Goal: Check status: Check status

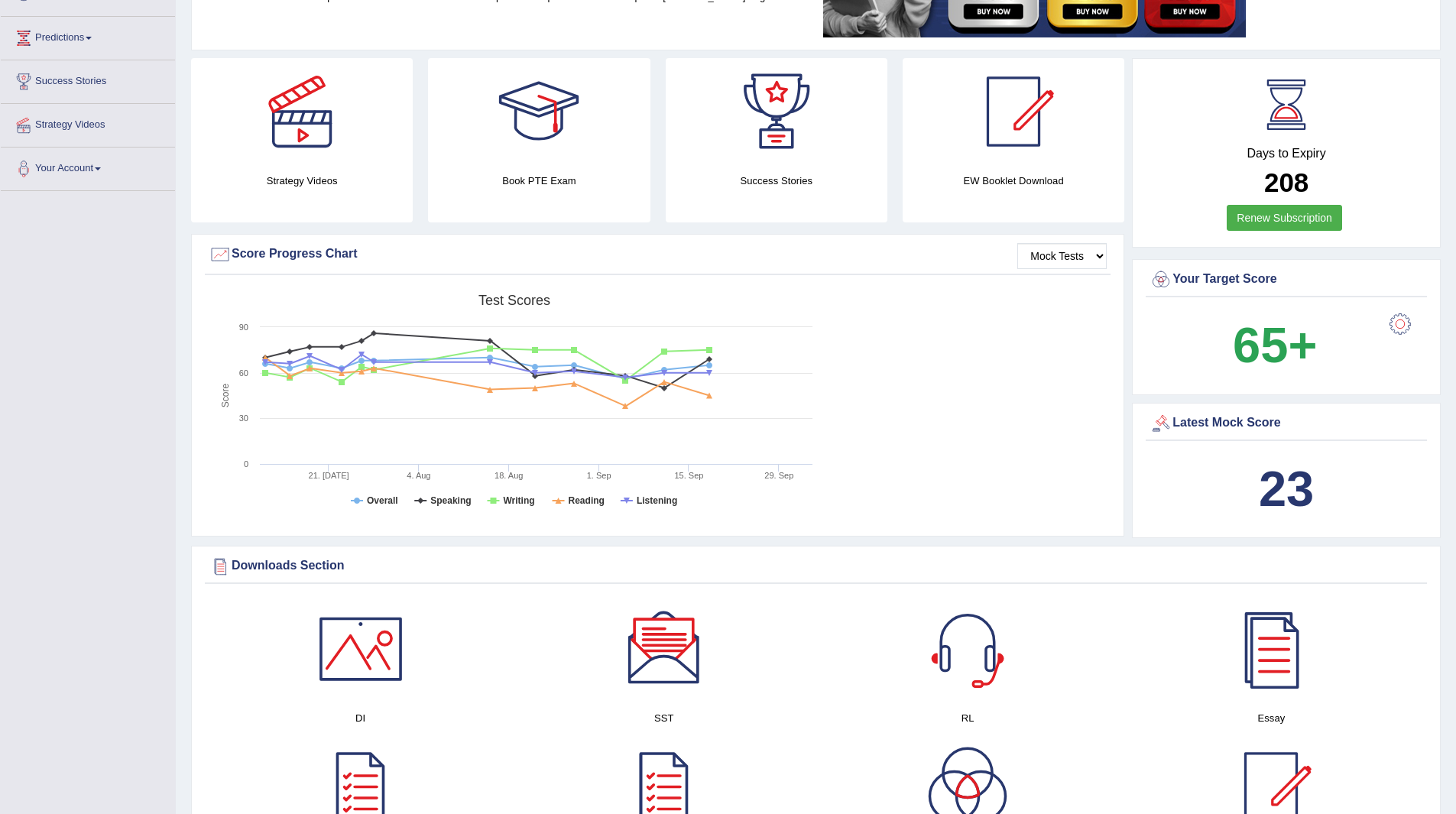
scroll to position [230, 0]
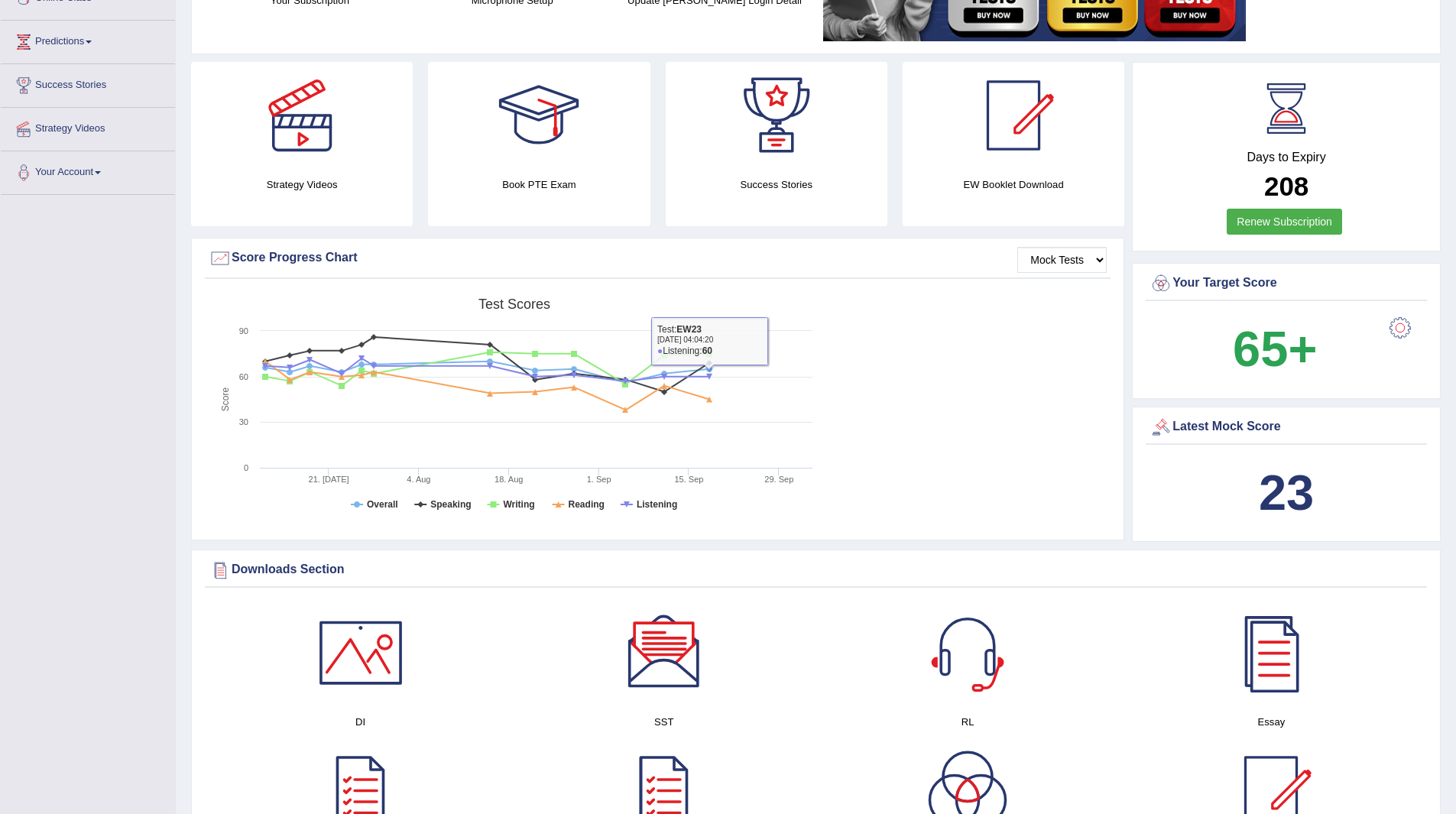
click at [865, 76] on link at bounding box center [777, 116] width 222 height 107
drag, startPoint x: 865, startPoint y: 76, endPoint x: 1035, endPoint y: -67, distance: 222.1
click at [1035, 0] on html "Toggle navigation Home Practice Questions Speaking Practice Read Aloud Repeat S…" at bounding box center [728, 177] width 1456 height 814
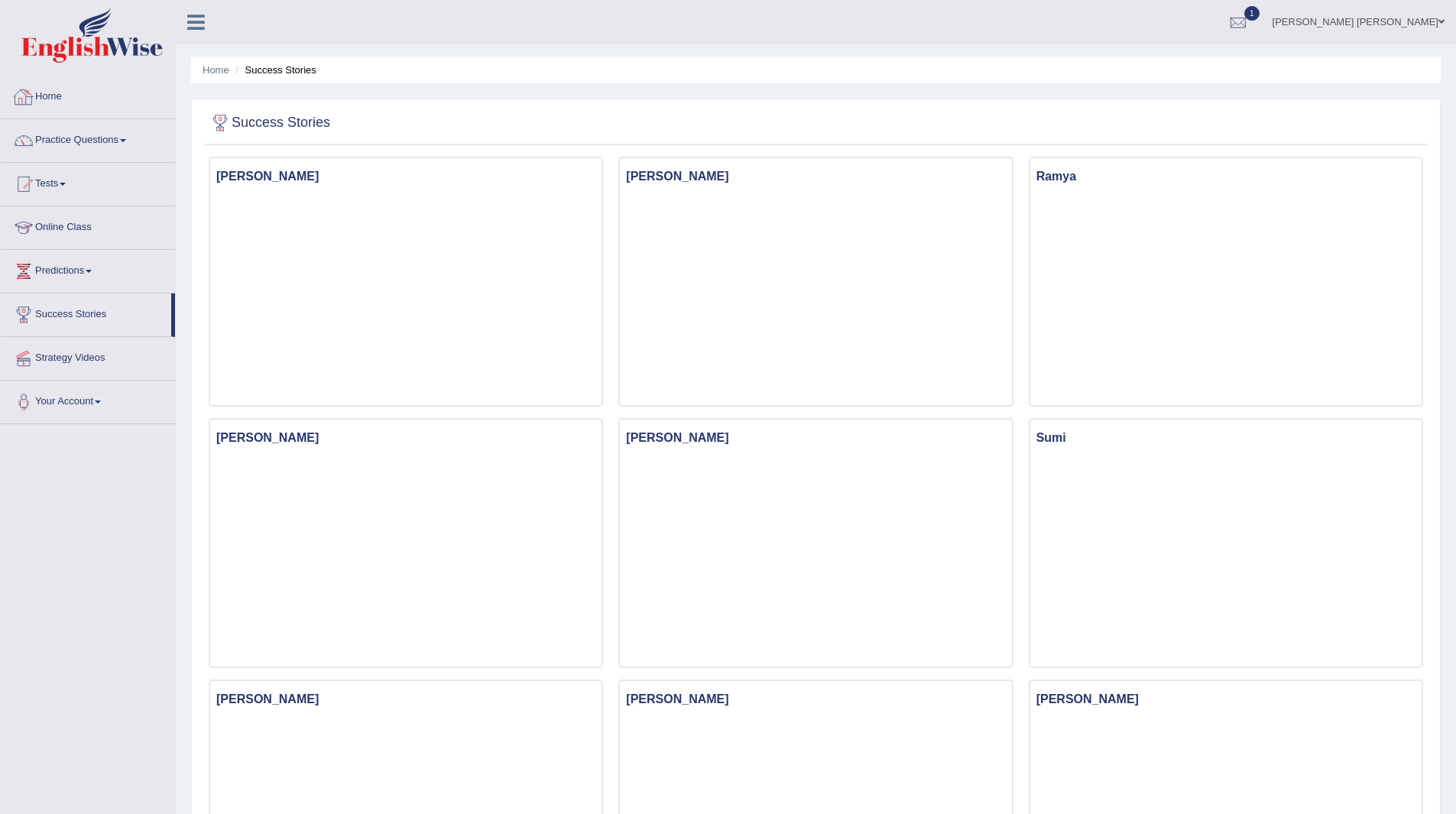
click at [45, 99] on link "Home" at bounding box center [88, 94] width 175 height 39
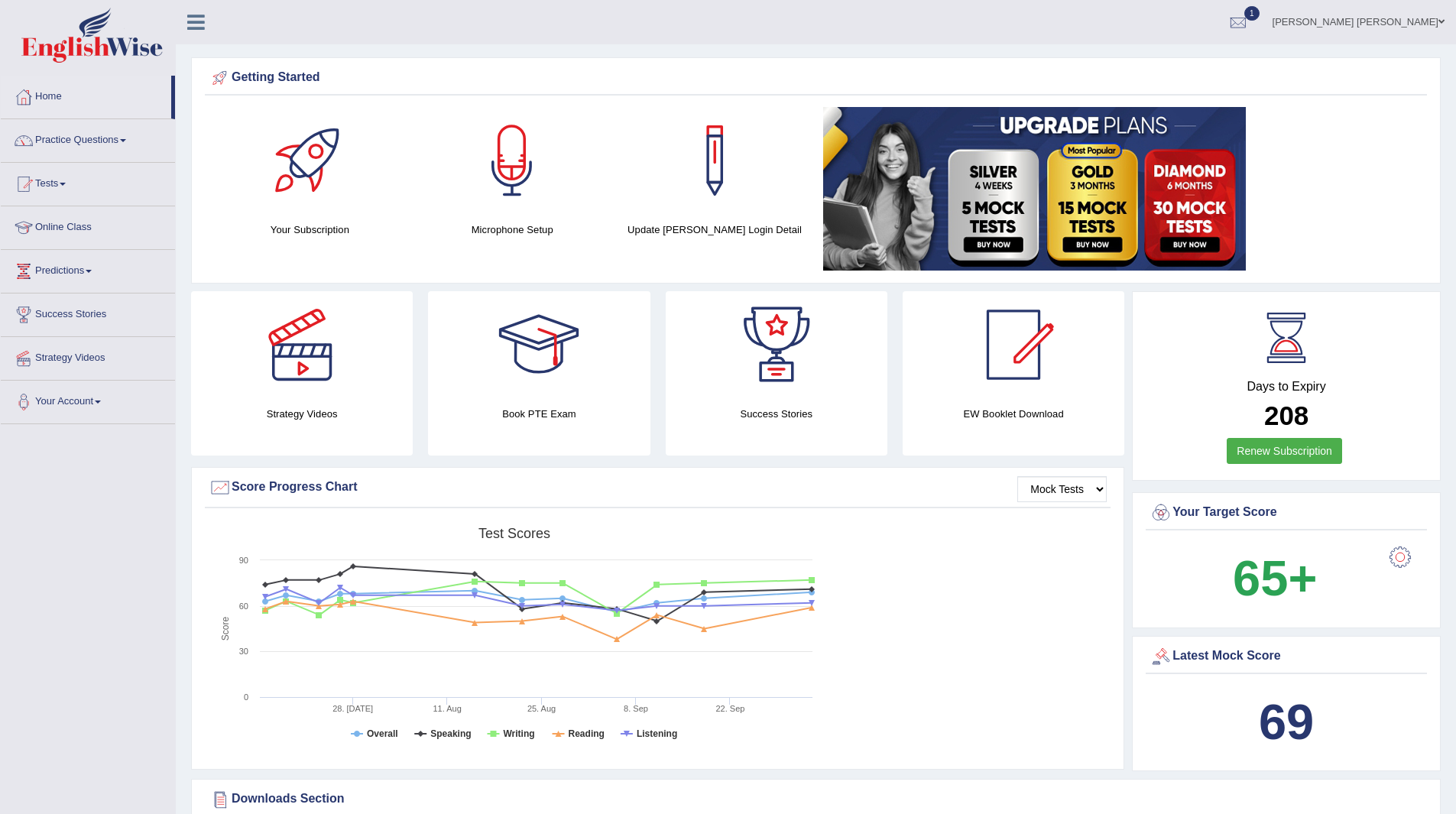
click at [1259, 9] on span "1" at bounding box center [1251, 13] width 15 height 14
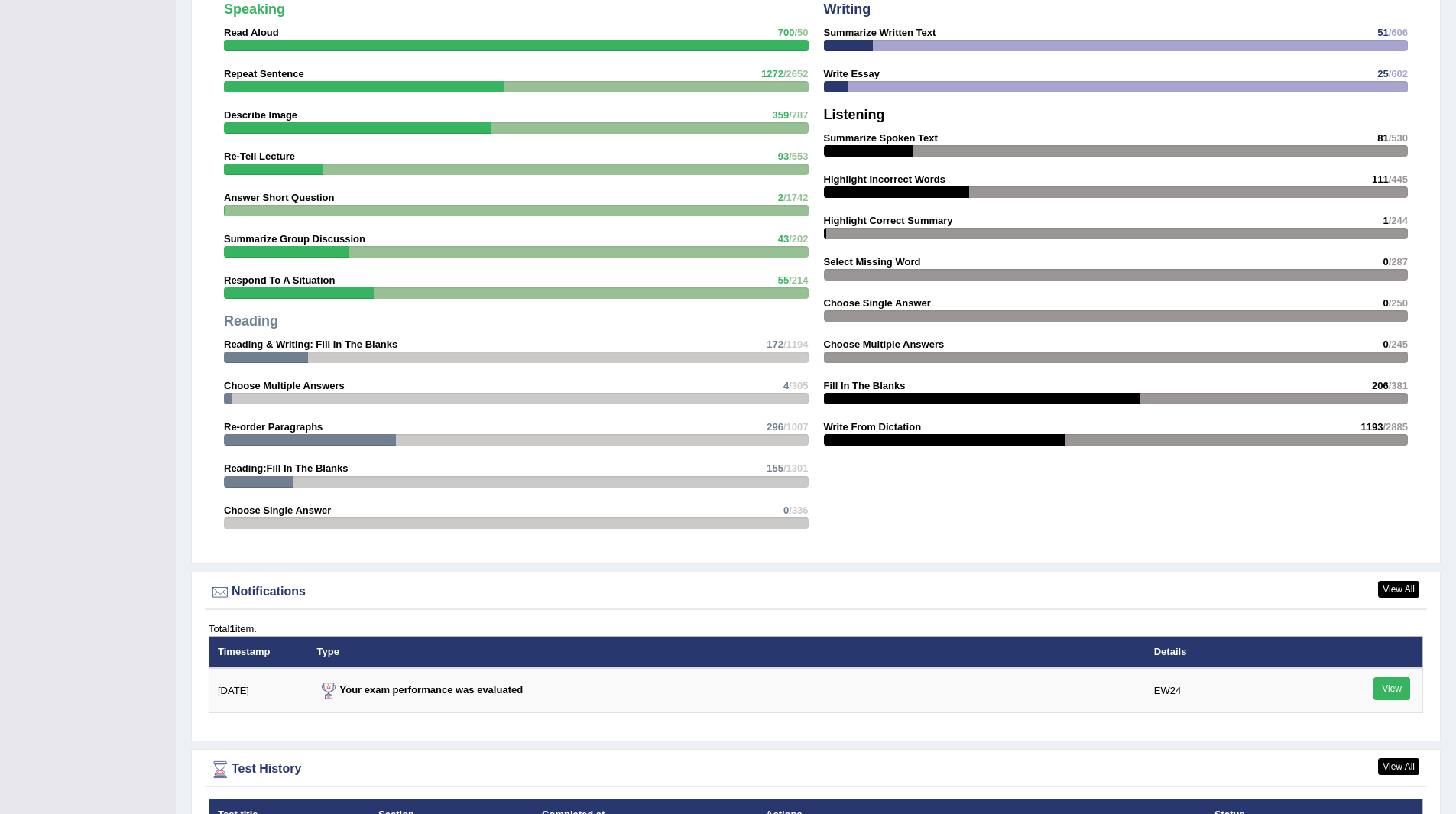
scroll to position [1747, 0]
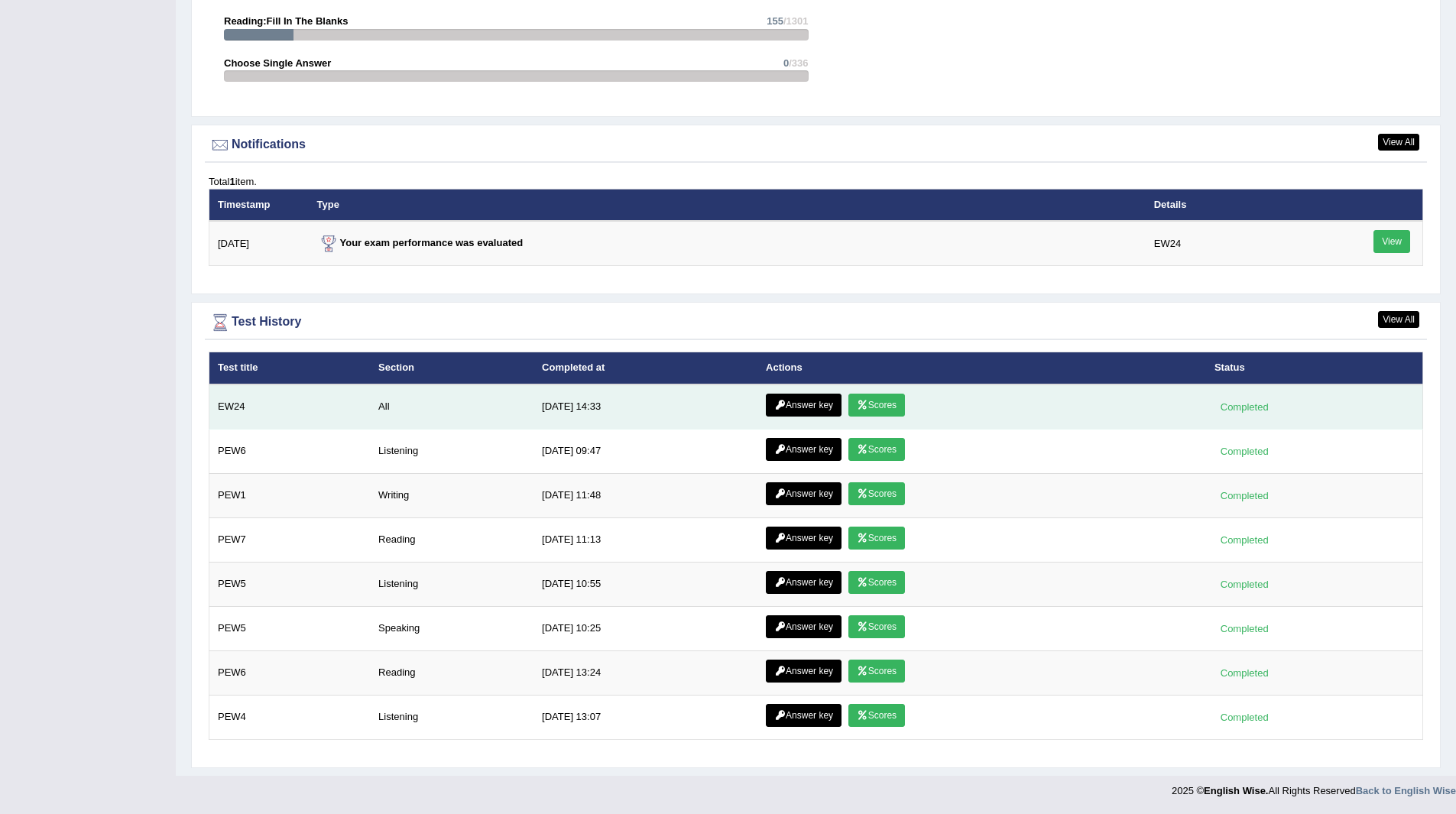
click at [885, 407] on link "Scores" at bounding box center [877, 405] width 57 height 23
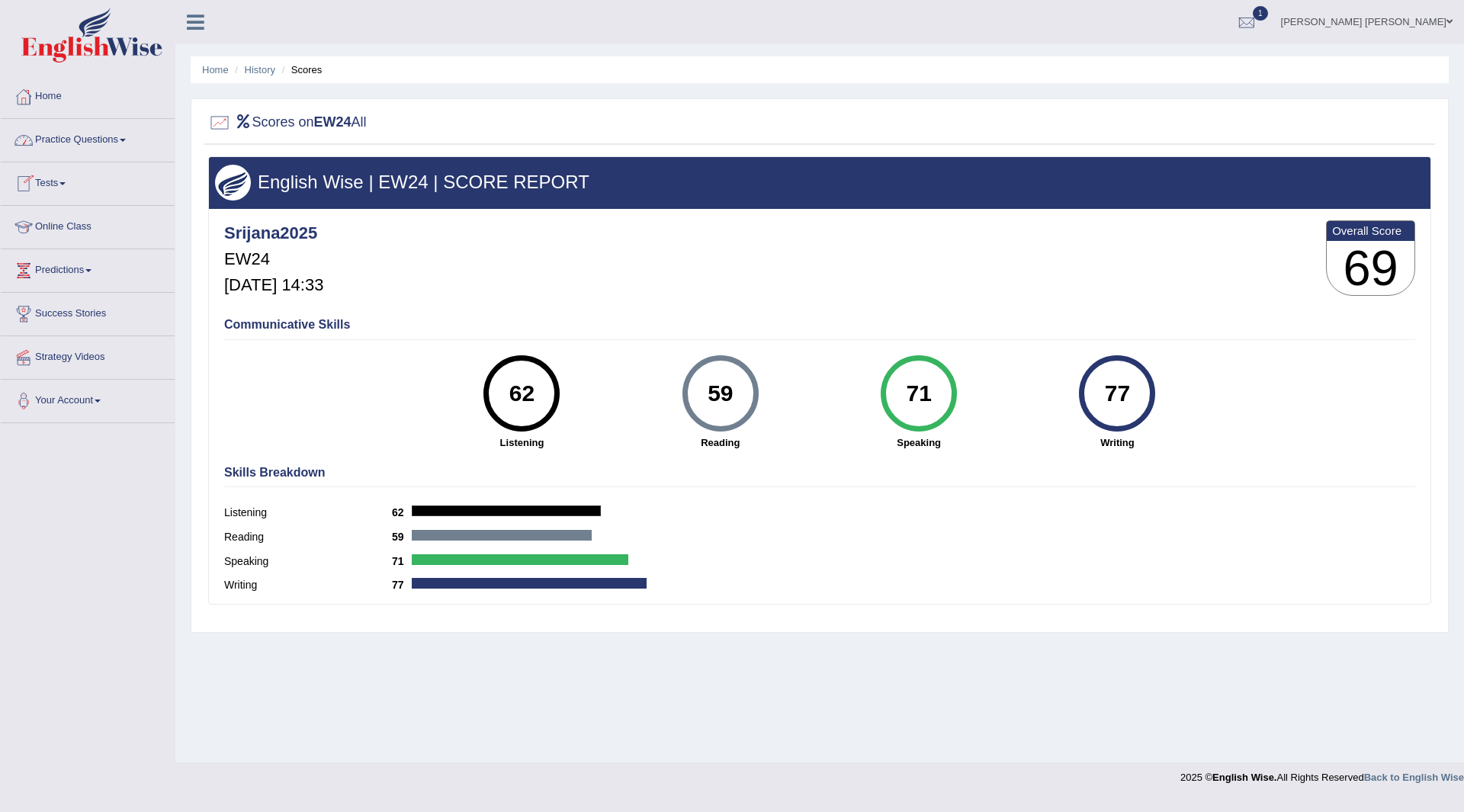
click at [41, 93] on link "Home" at bounding box center [88, 94] width 174 height 38
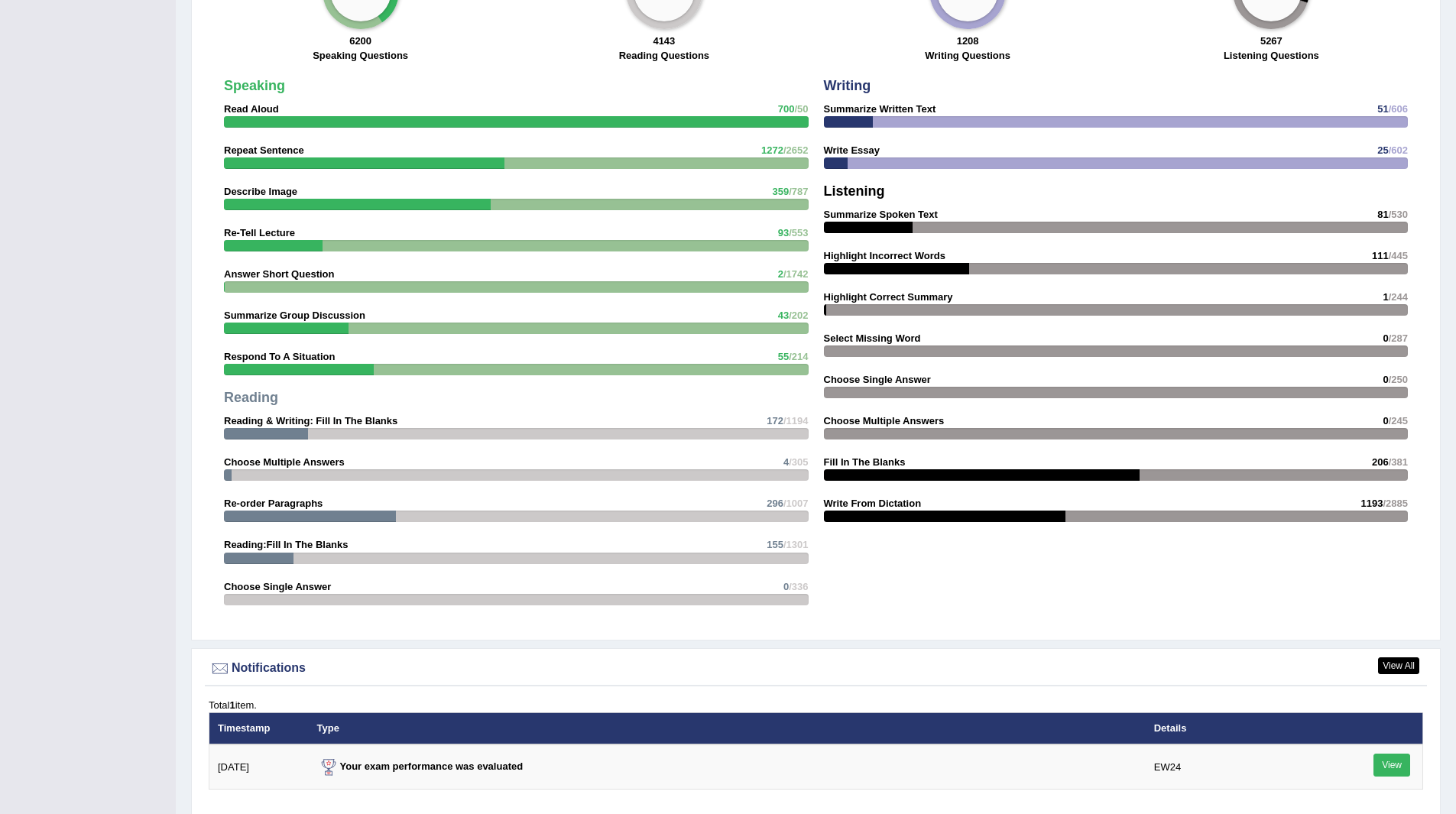
scroll to position [1605, 0]
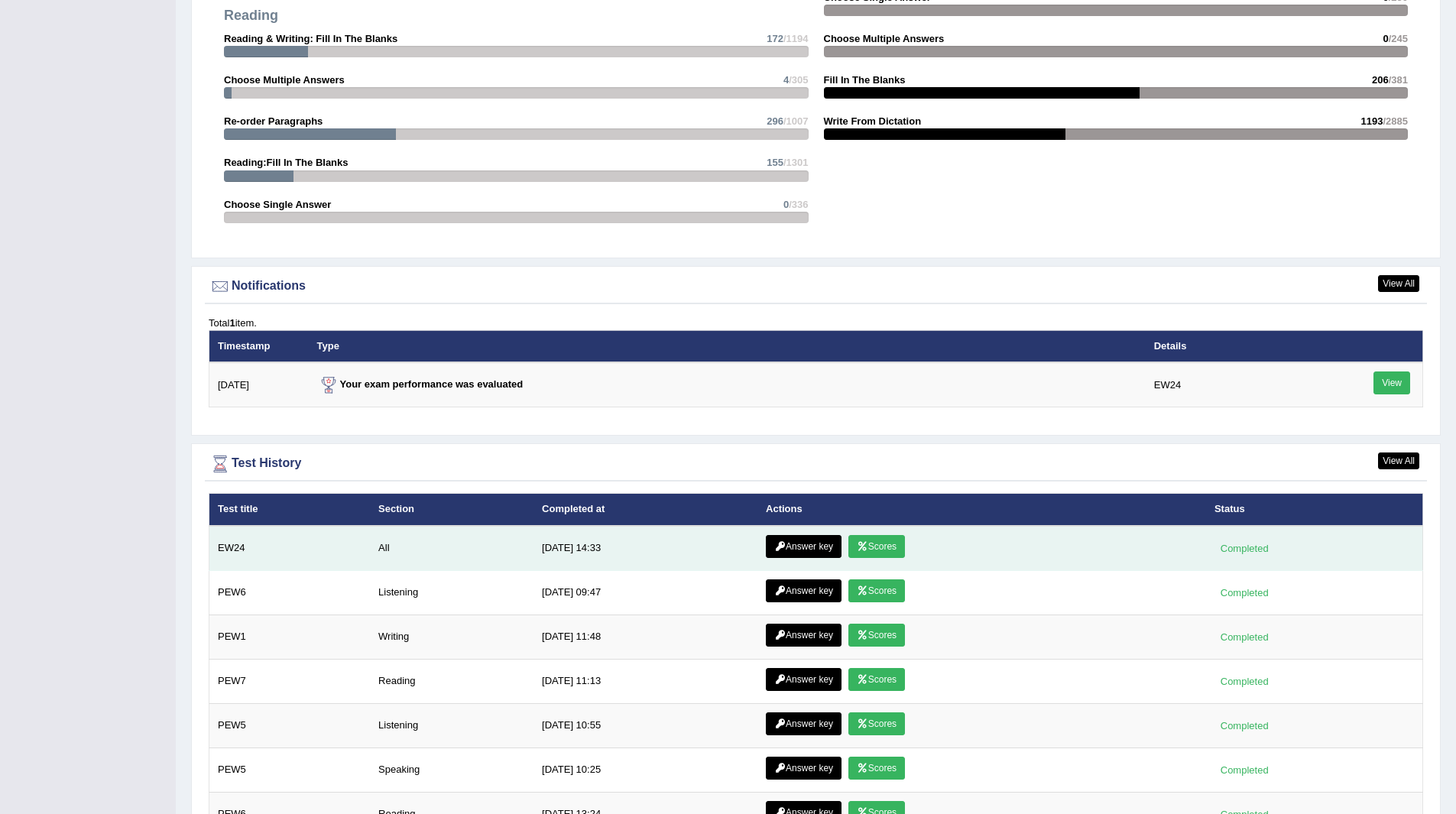
click at [789, 540] on link "Answer key" at bounding box center [803, 546] width 75 height 23
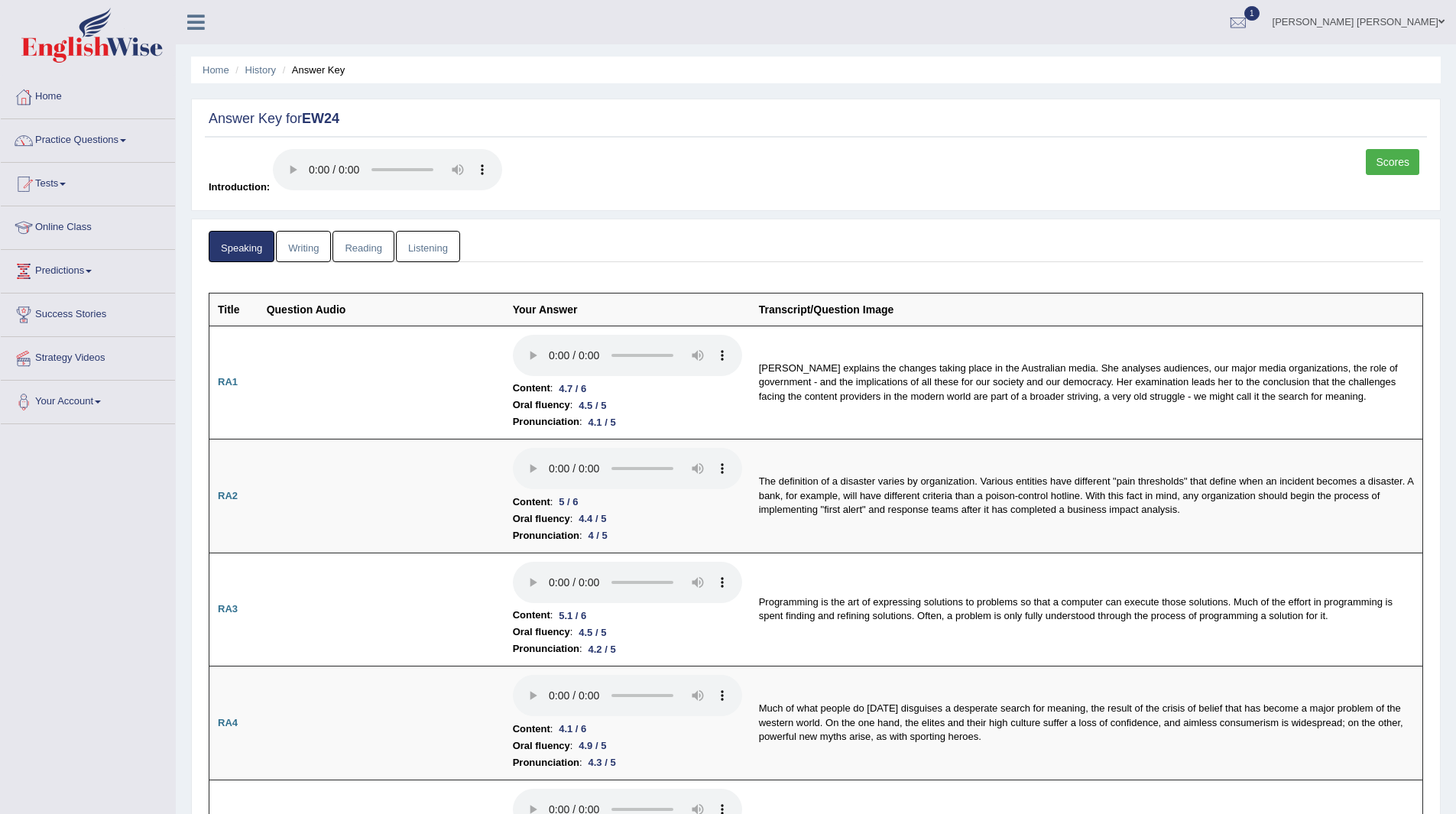
click at [307, 238] on link "Writing" at bounding box center [303, 247] width 55 height 31
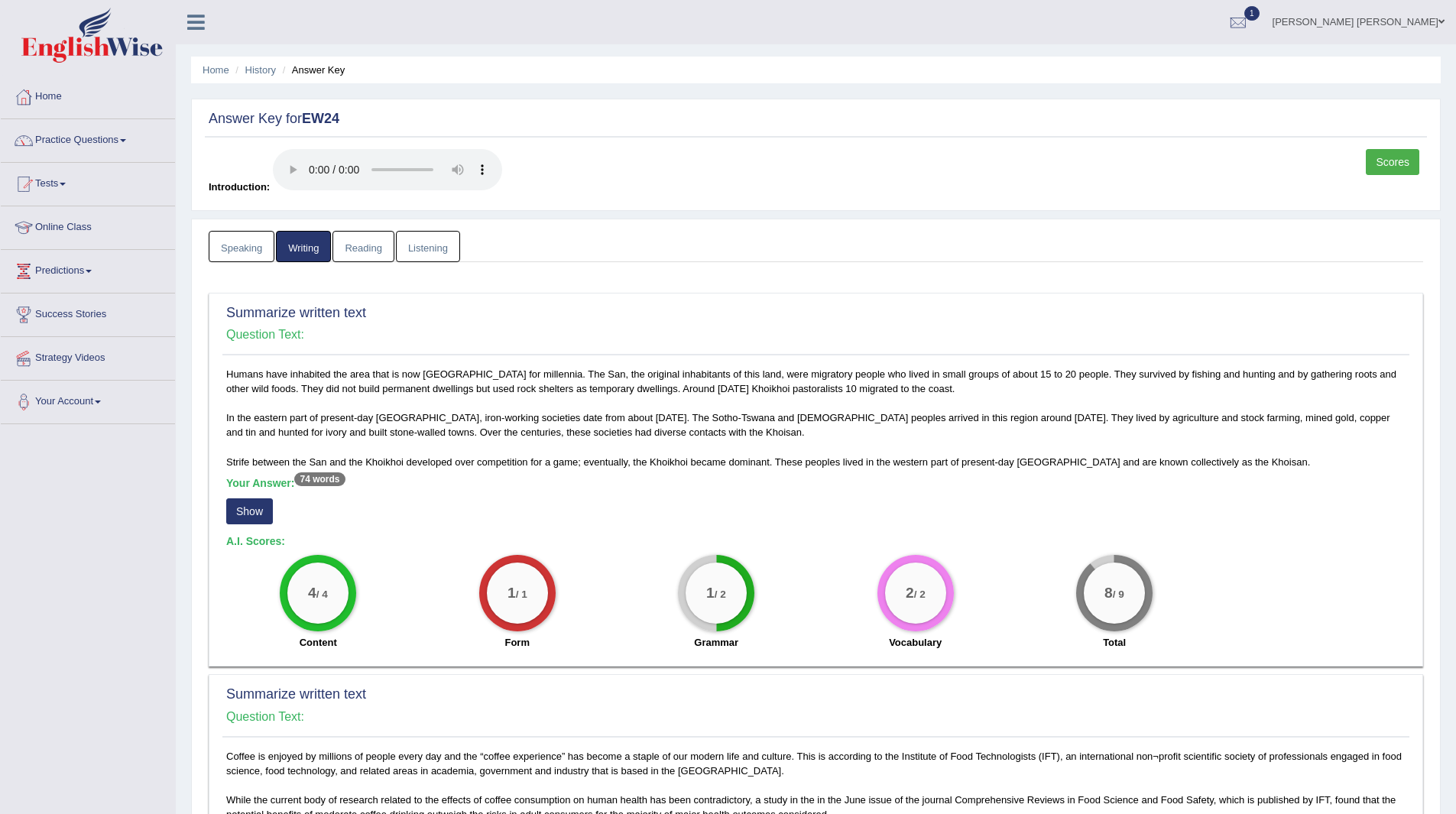
click at [236, 516] on button "Show" at bounding box center [249, 511] width 46 height 26
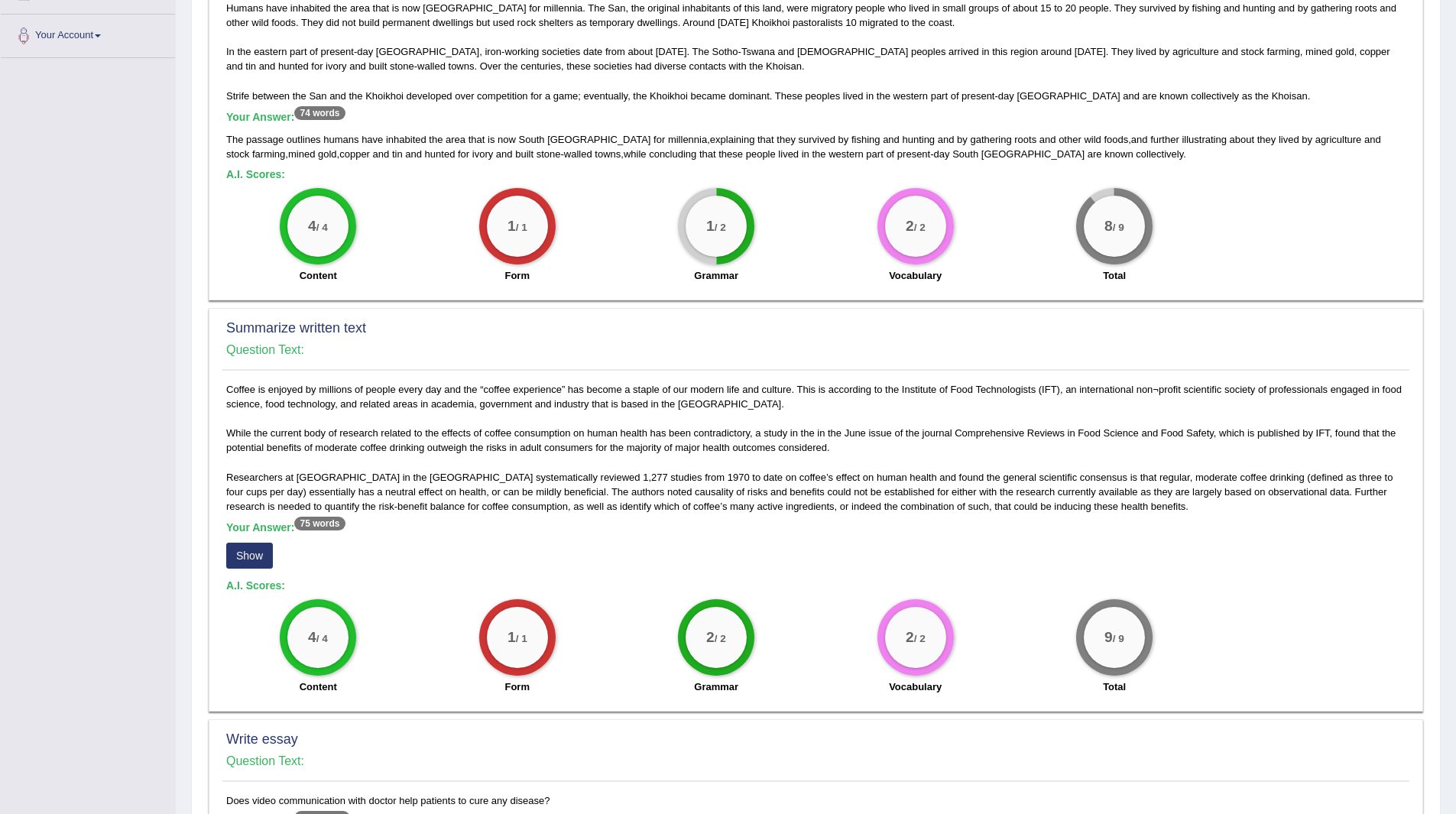
scroll to position [382, 0]
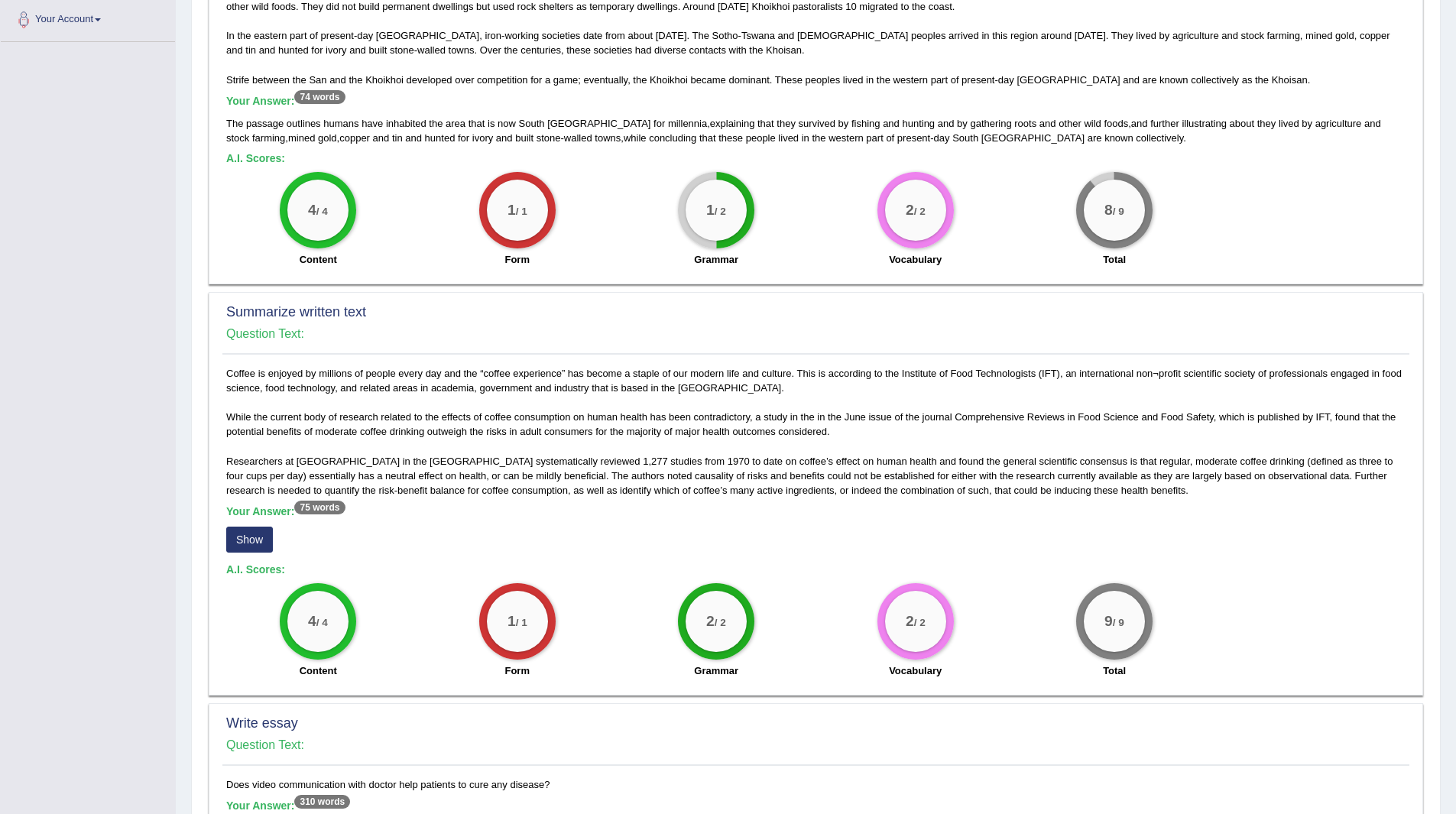
click at [255, 539] on button "Show" at bounding box center [249, 540] width 46 height 26
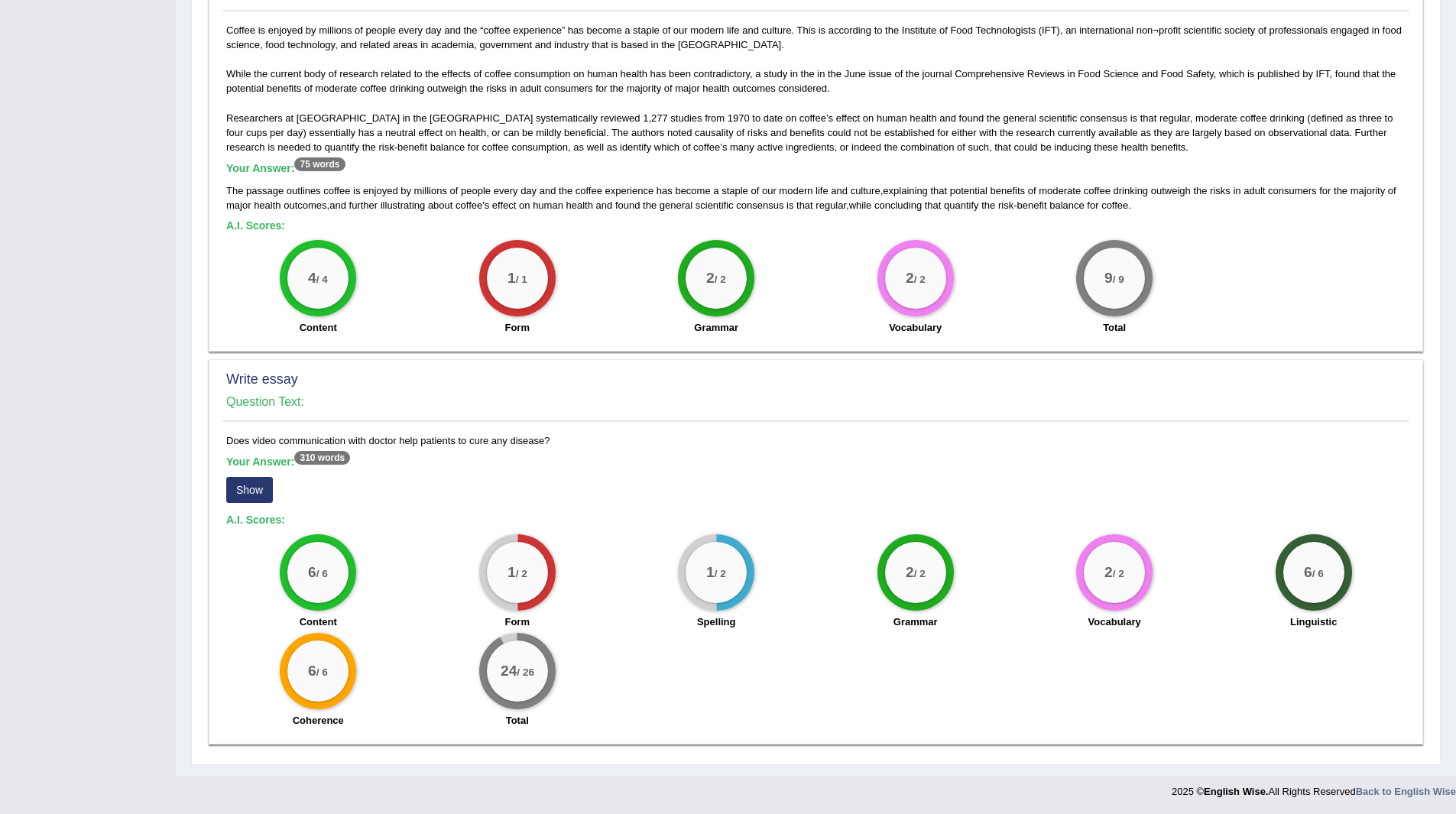
scroll to position [726, 0]
click at [243, 487] on button "Show" at bounding box center [249, 489] width 46 height 26
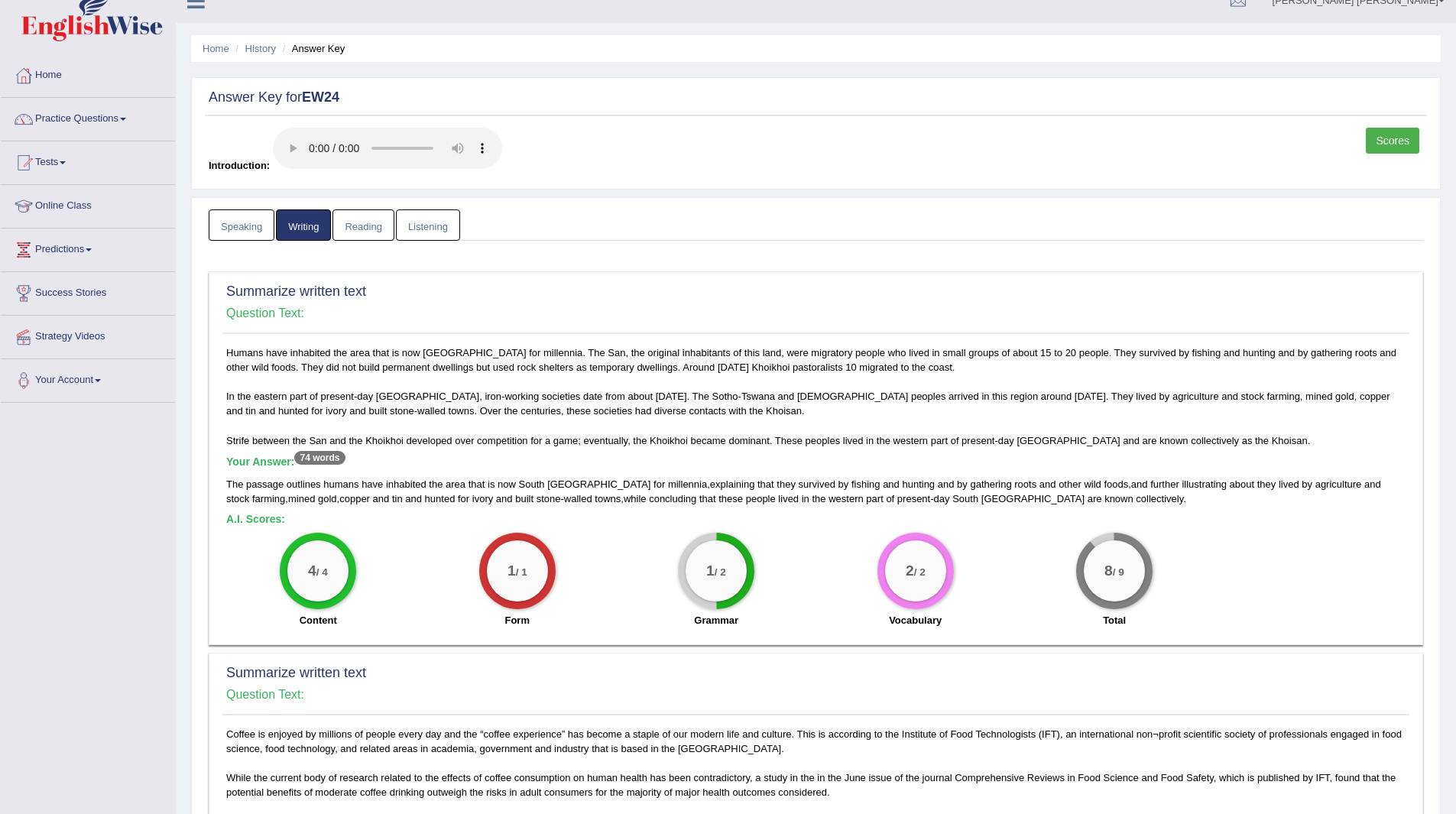
scroll to position [0, 0]
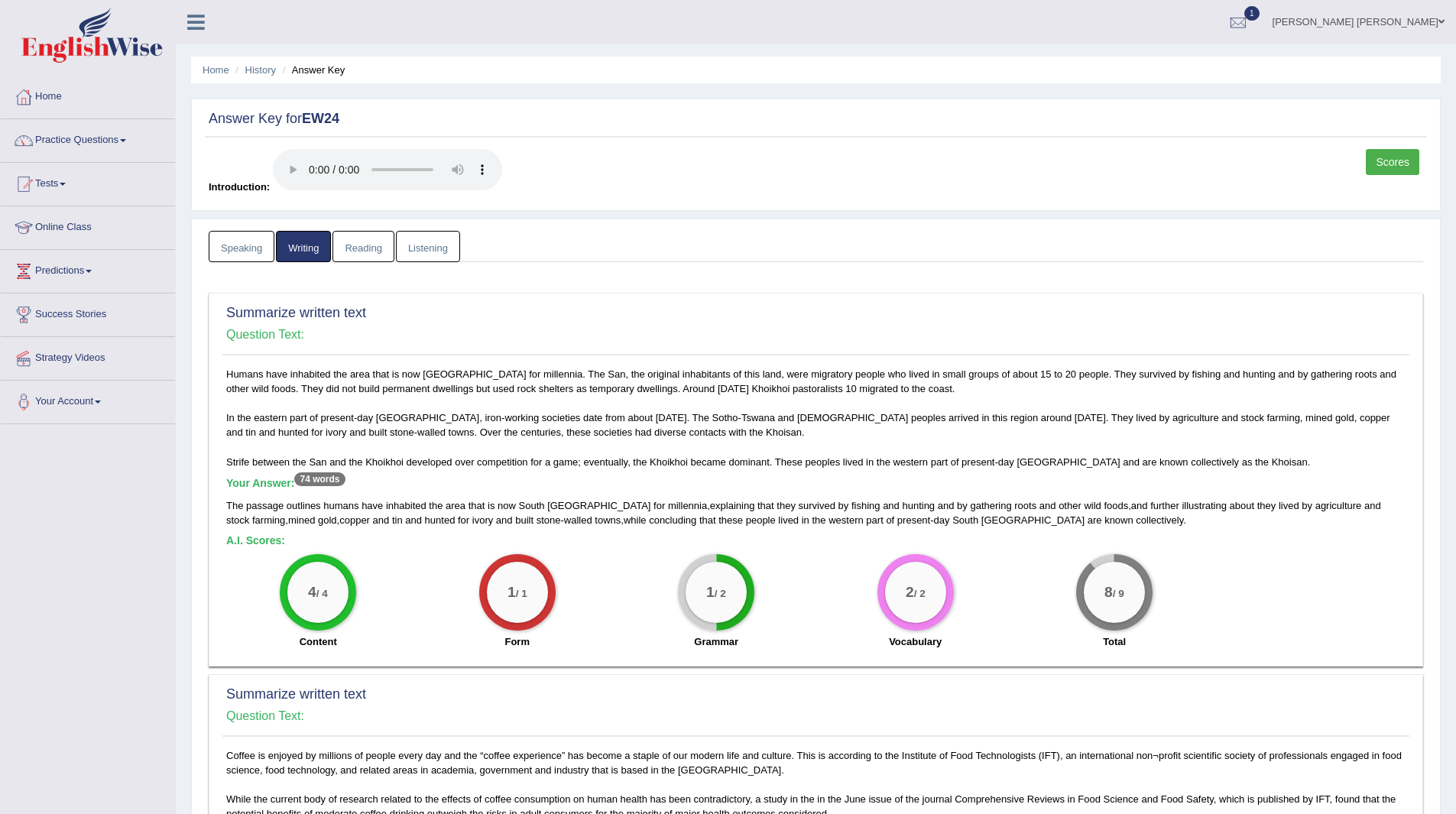
click at [362, 248] on link "Reading" at bounding box center [363, 247] width 61 height 31
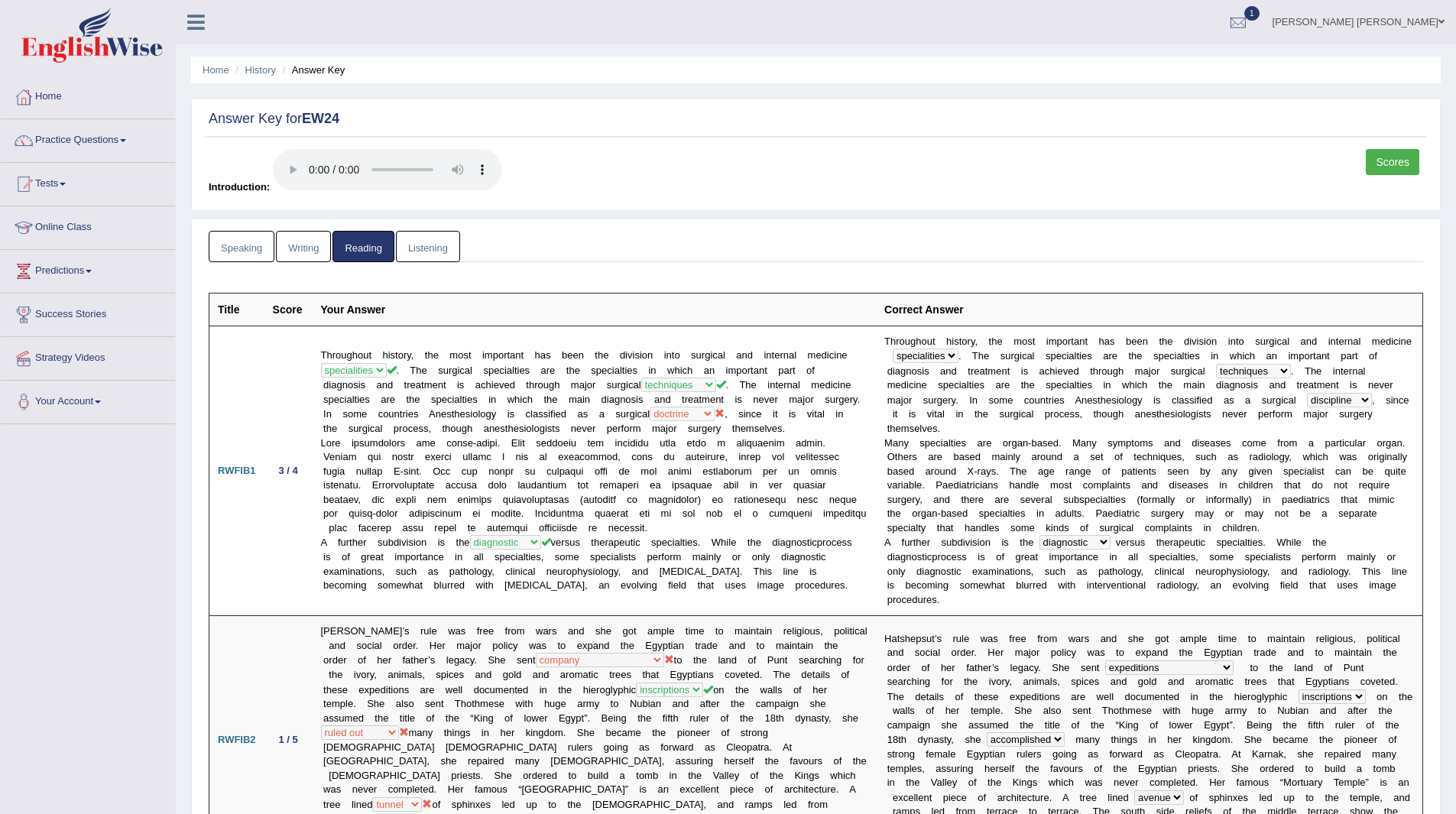
click at [432, 246] on link "Listening" at bounding box center [428, 247] width 64 height 31
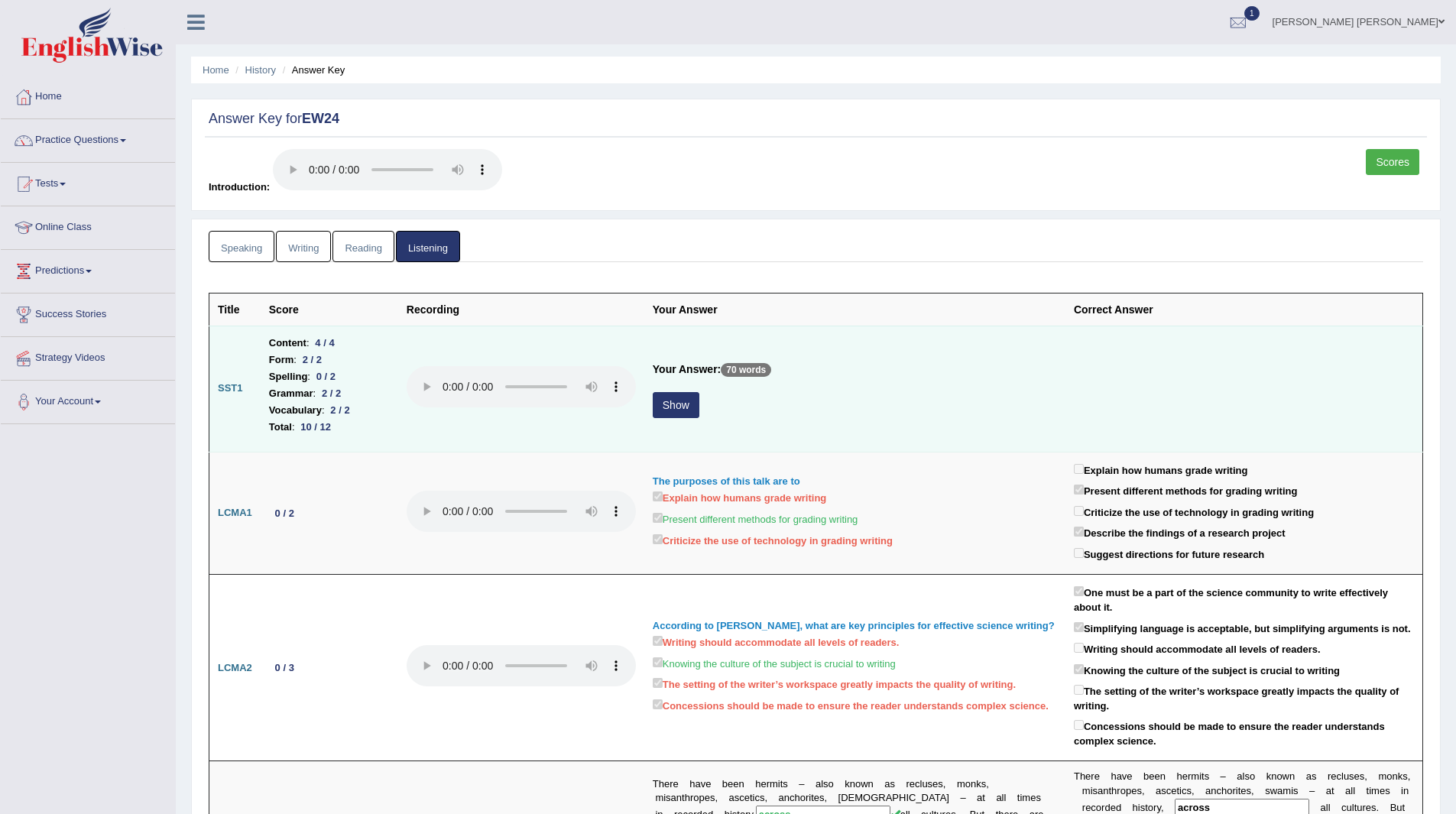
click at [682, 407] on button "Show" at bounding box center [675, 405] width 46 height 26
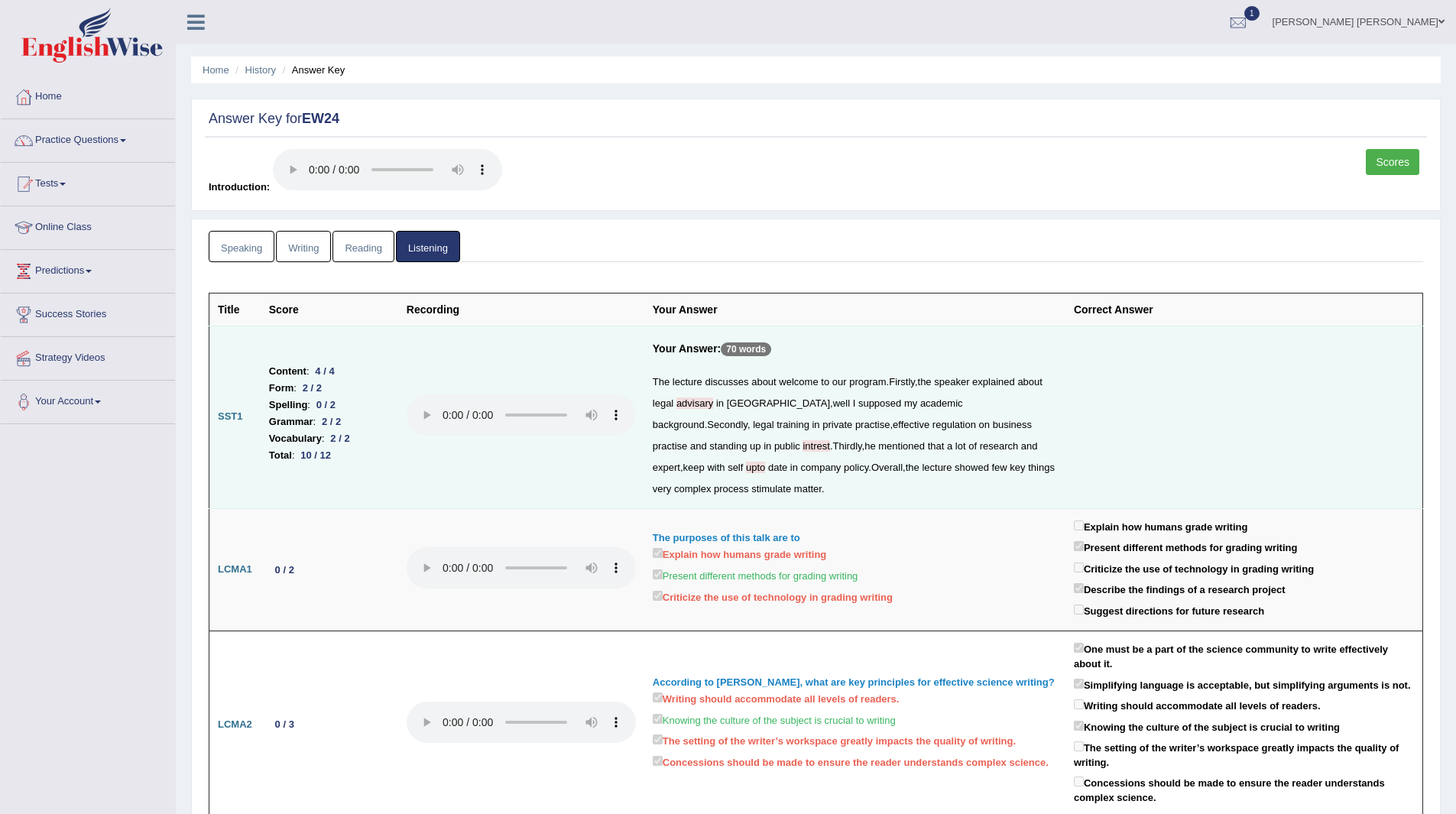
click at [1392, 158] on link "Scores" at bounding box center [1392, 162] width 53 height 26
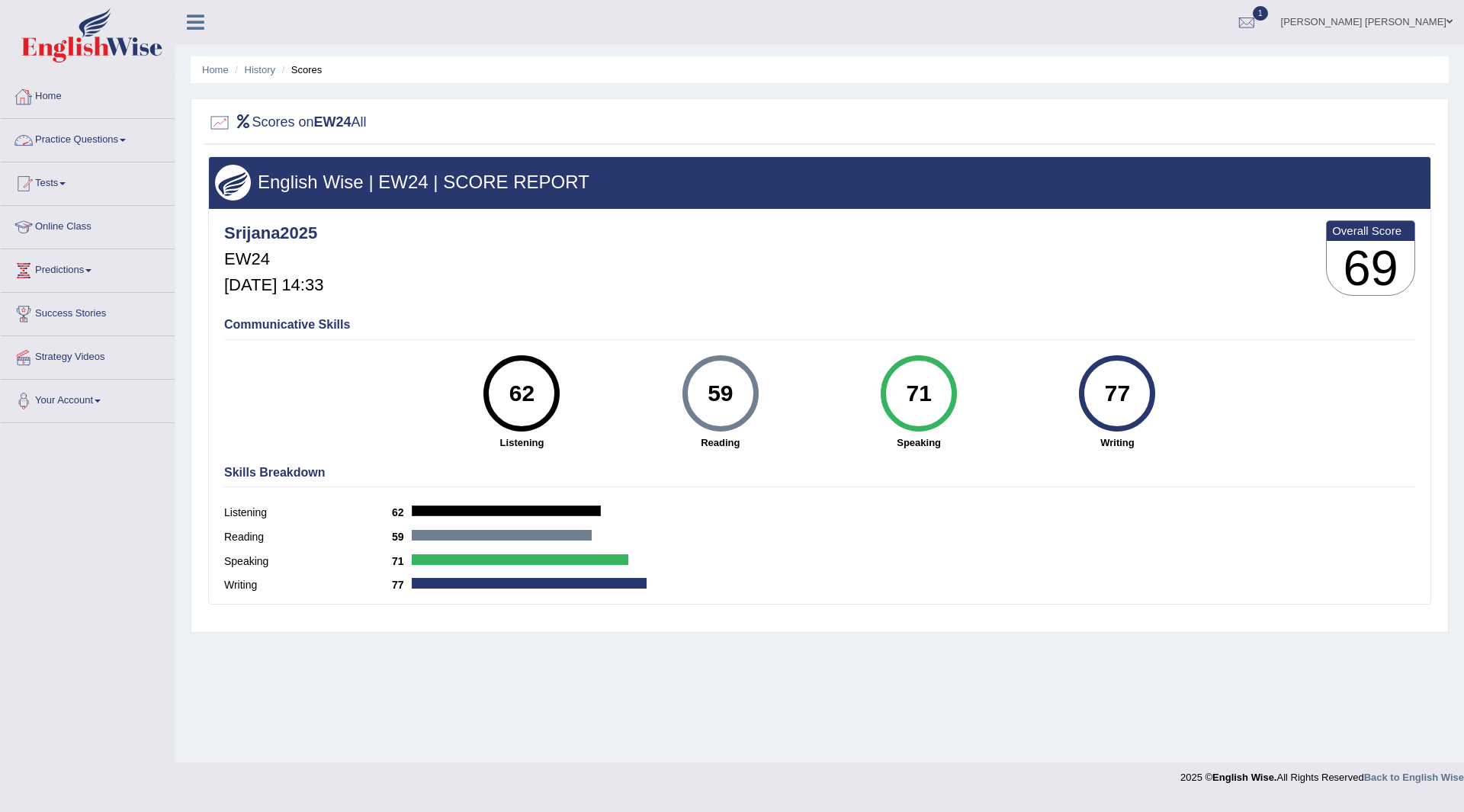
click at [47, 95] on link "Home" at bounding box center [88, 94] width 174 height 38
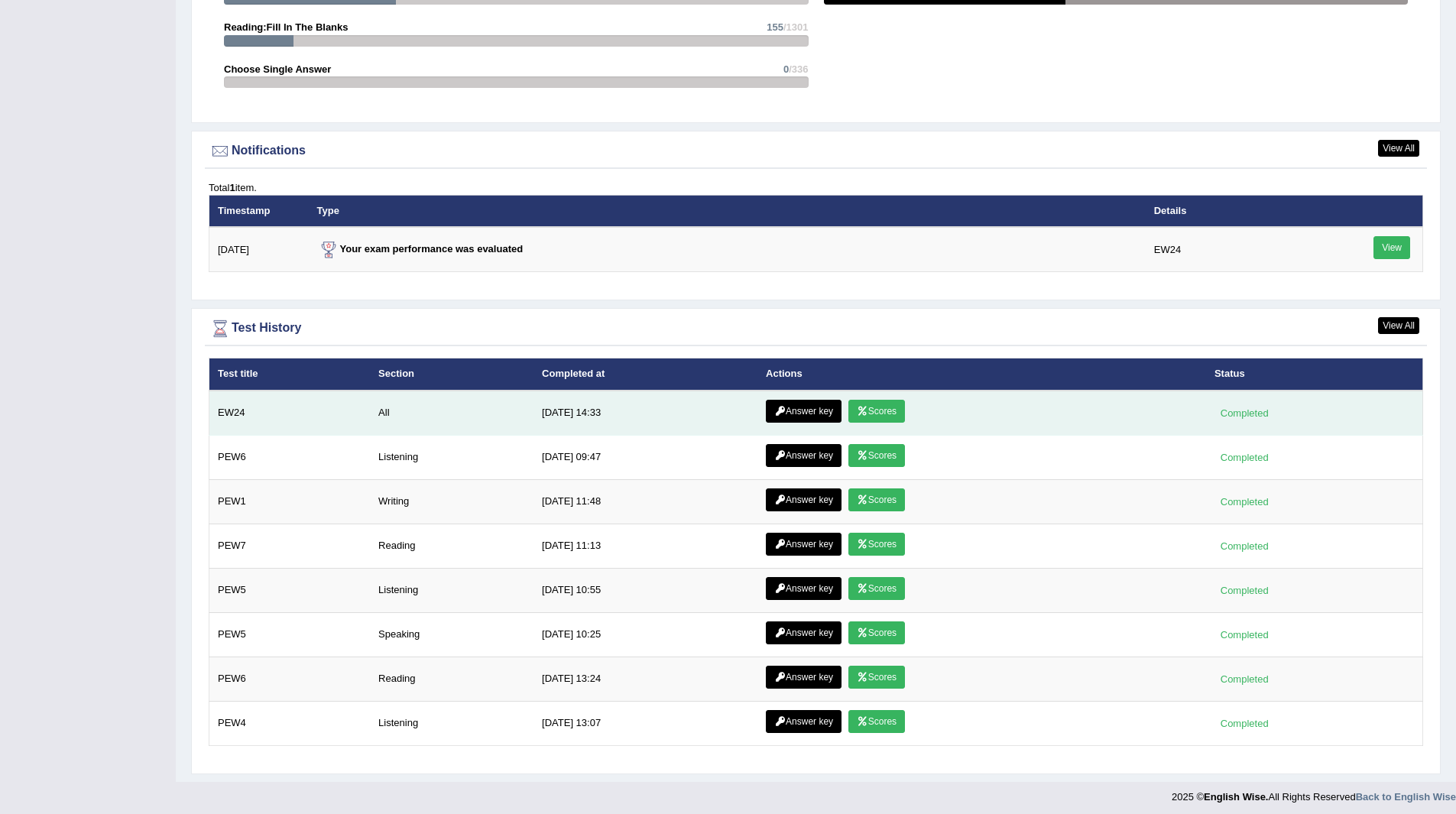
scroll to position [1747, 0]
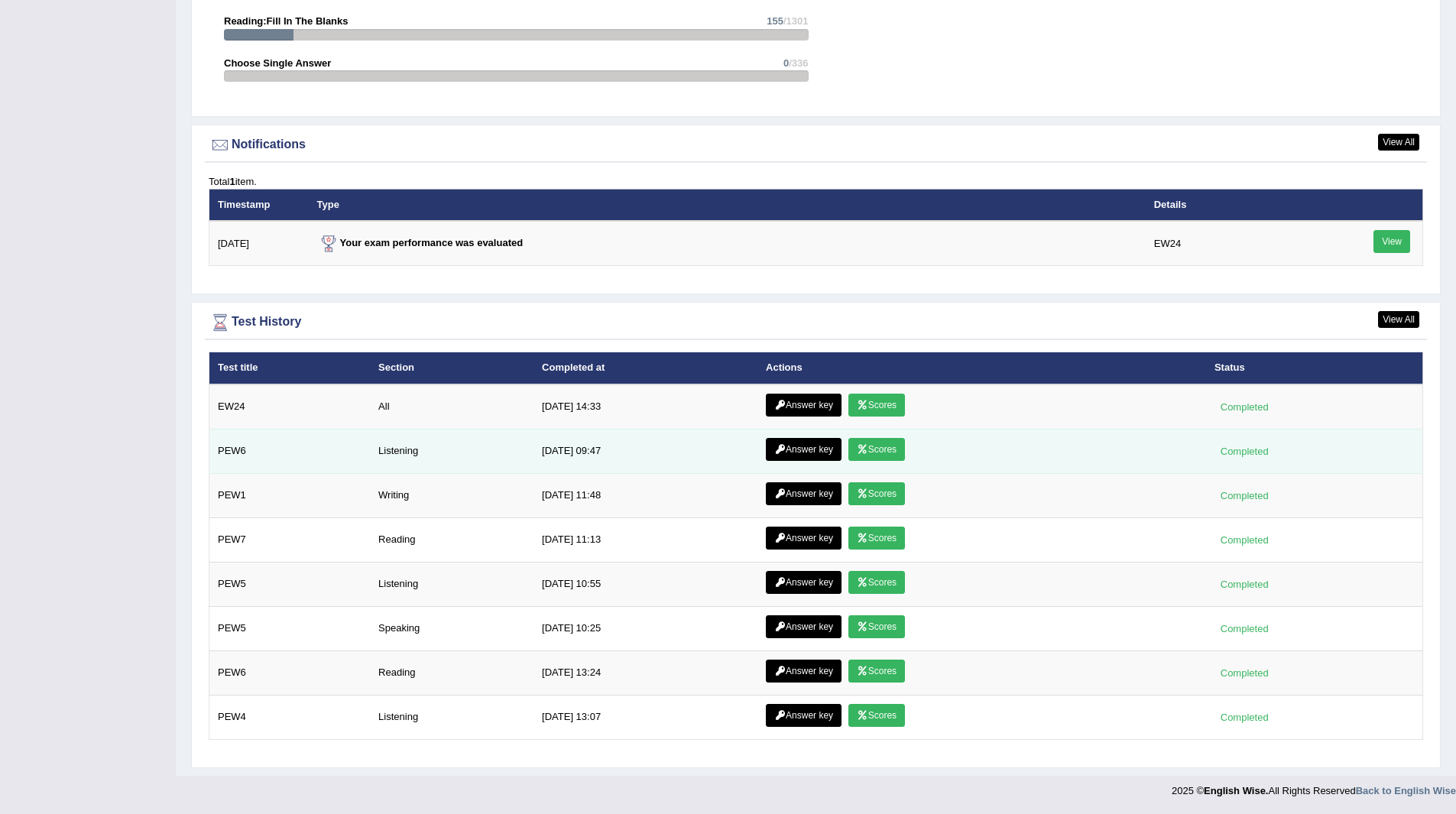
click at [889, 450] on link "Scores" at bounding box center [877, 449] width 57 height 23
